Goal: Information Seeking & Learning: Learn about a topic

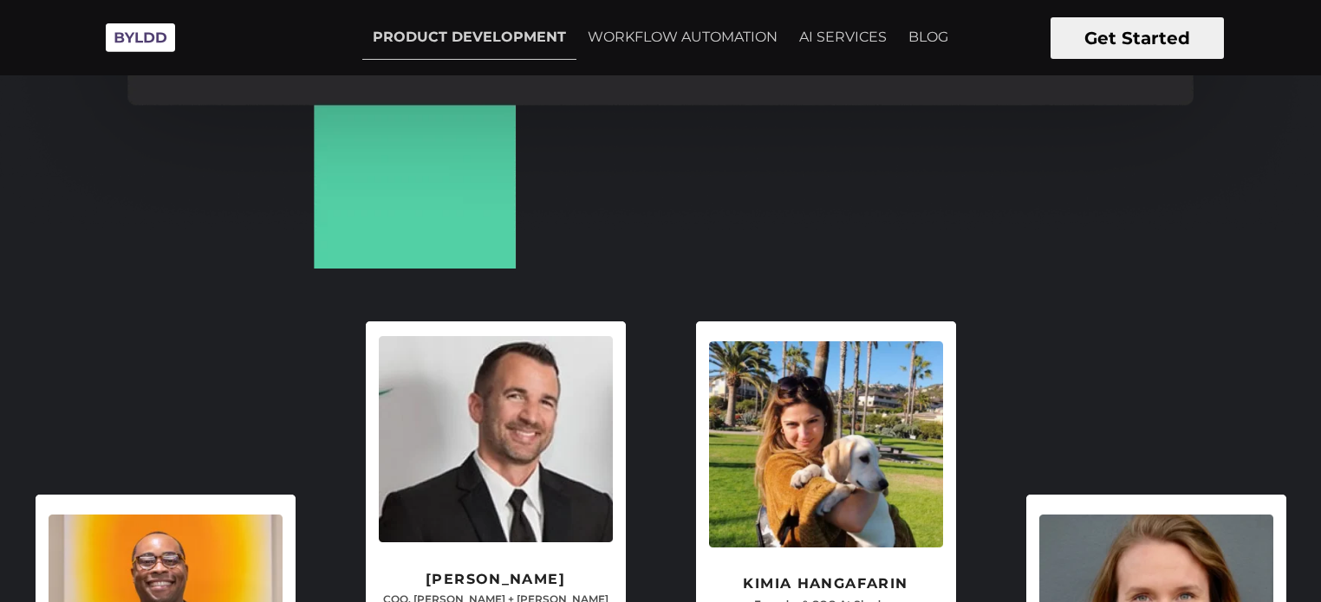
scroll to position [3674, 0]
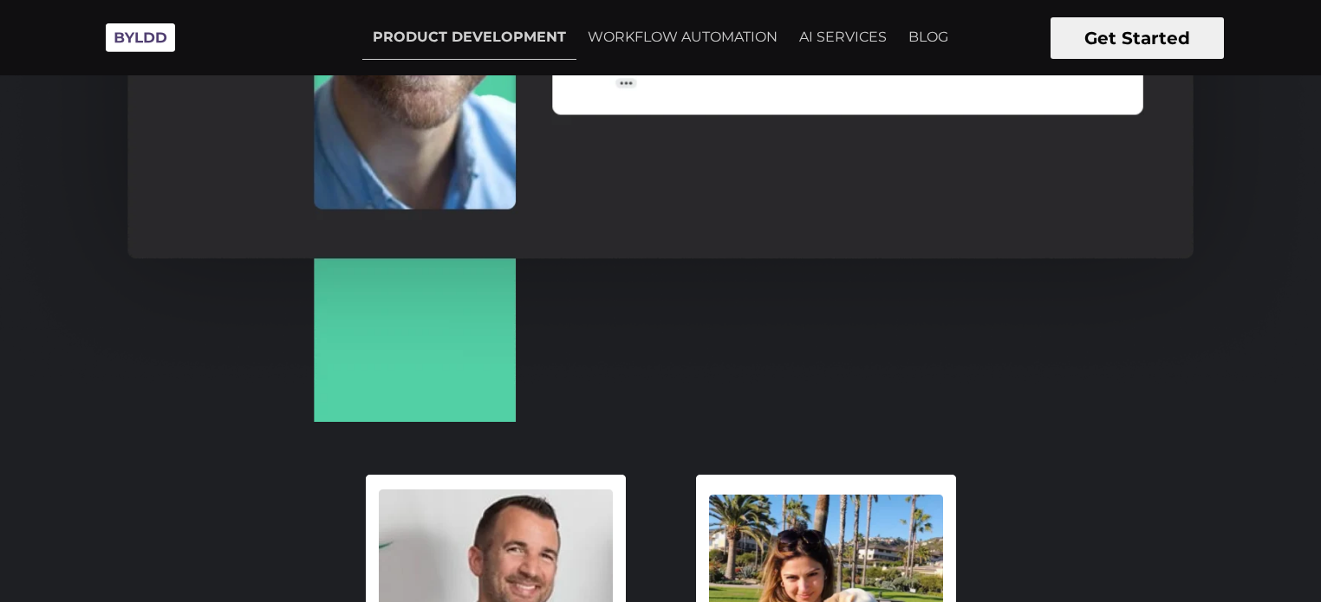
click at [1074, 38] on button "Get Started" at bounding box center [1136, 38] width 173 height 42
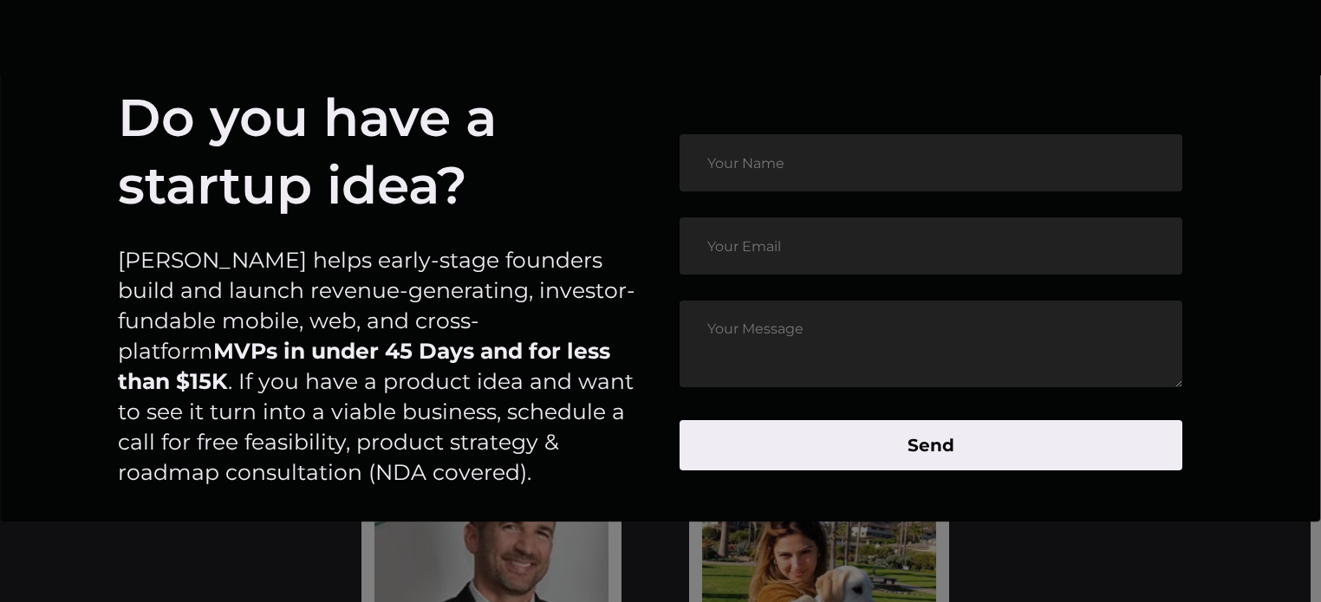
scroll to position [0, 0]
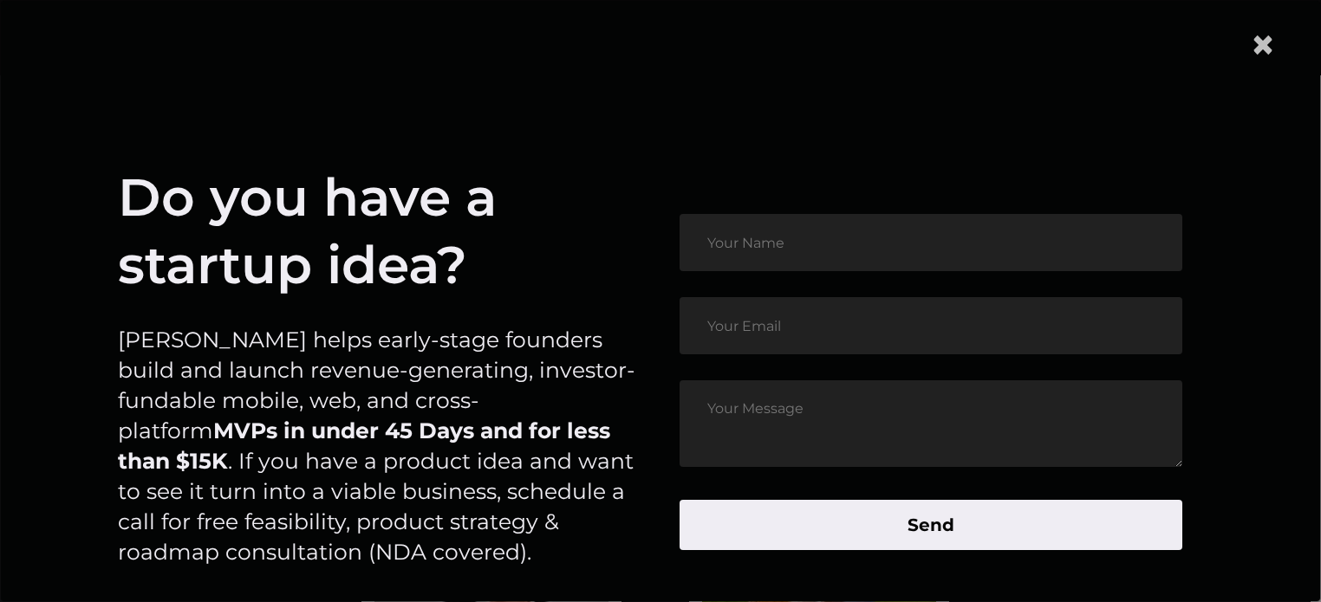
click at [1276, 36] on span "×" at bounding box center [1263, 44] width 26 height 53
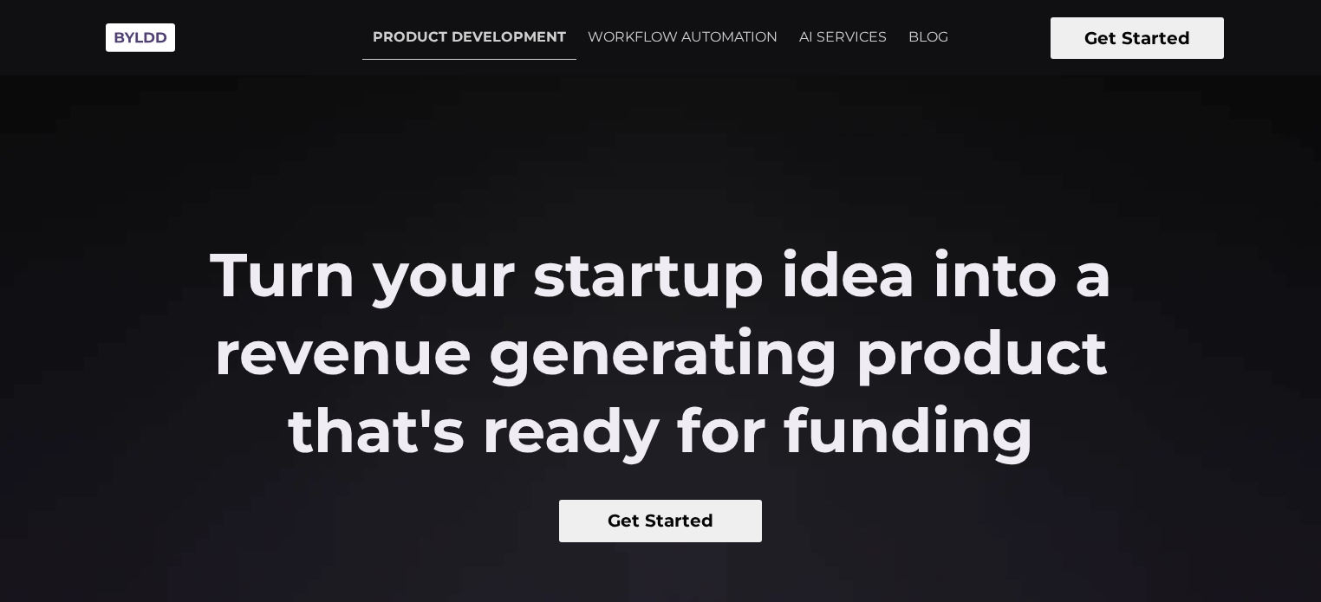
click at [159, 48] on img at bounding box center [140, 38] width 87 height 48
click at [842, 30] on link "AI SERVICES" at bounding box center [843, 37] width 108 height 43
